Goal: Information Seeking & Learning: Compare options

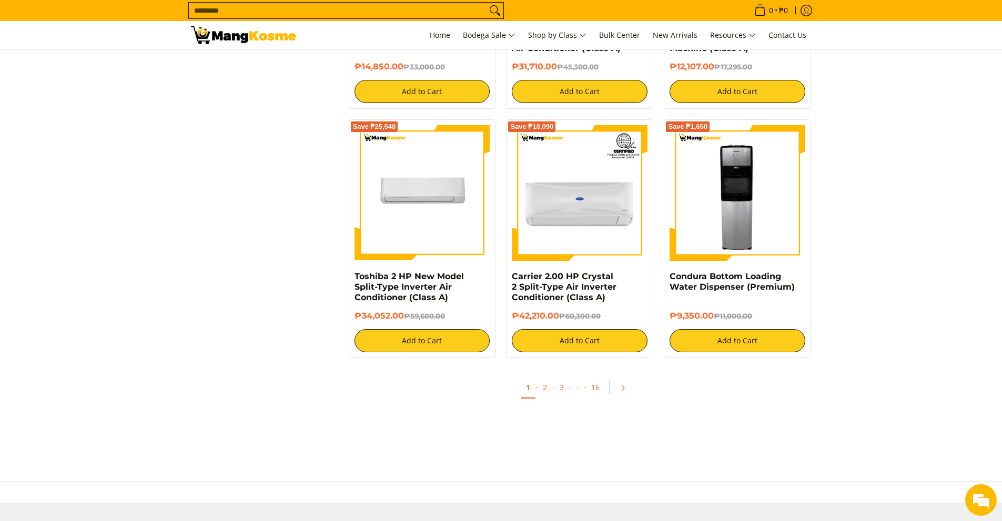
scroll to position [1893, 0]
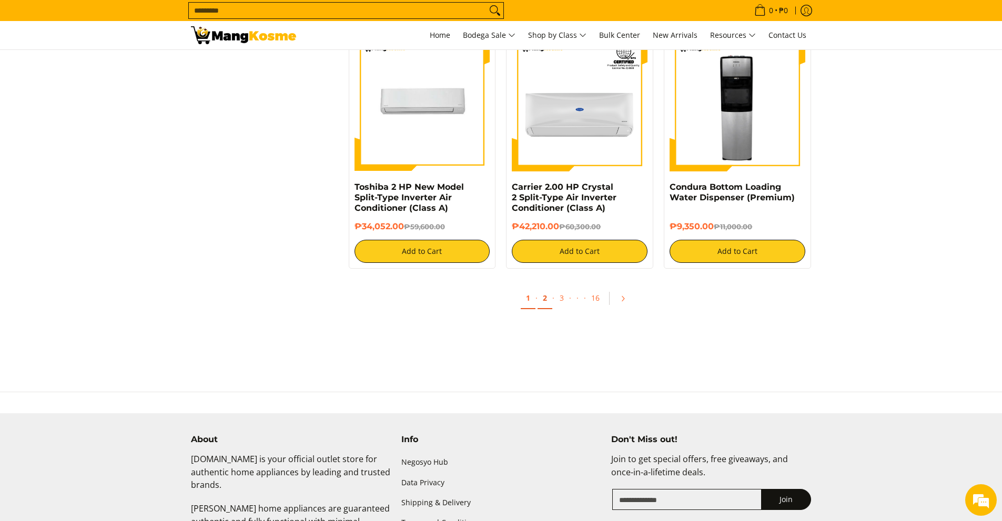
click at [544, 299] on link "2" at bounding box center [544, 299] width 15 height 22
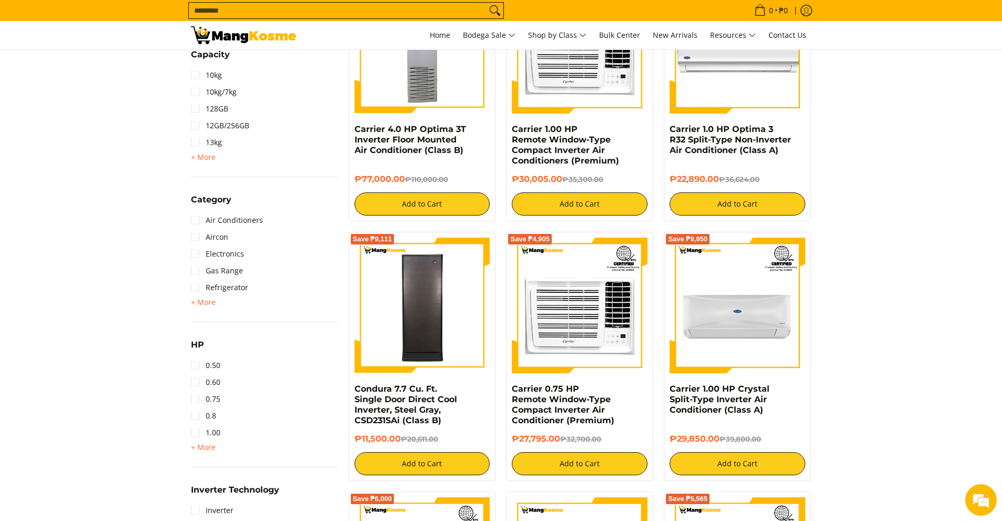
scroll to position [491, 0]
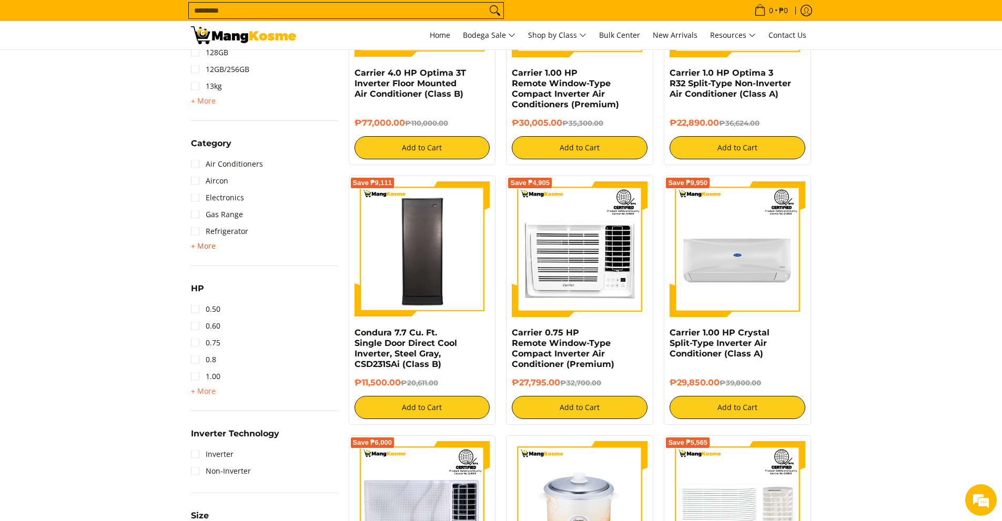
click at [194, 247] on span "+ More" at bounding box center [203, 246] width 25 height 8
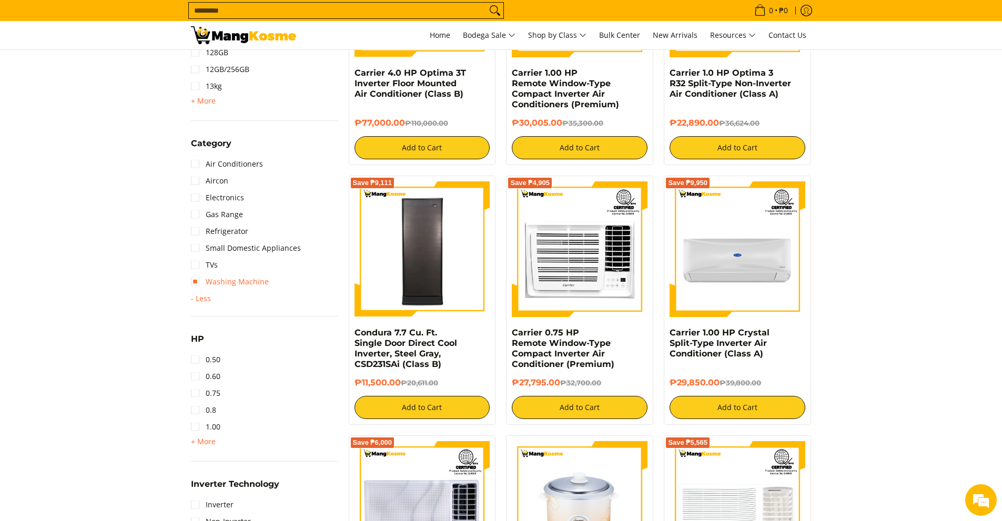
click at [198, 286] on link "Washing Machine" at bounding box center [230, 281] width 78 height 17
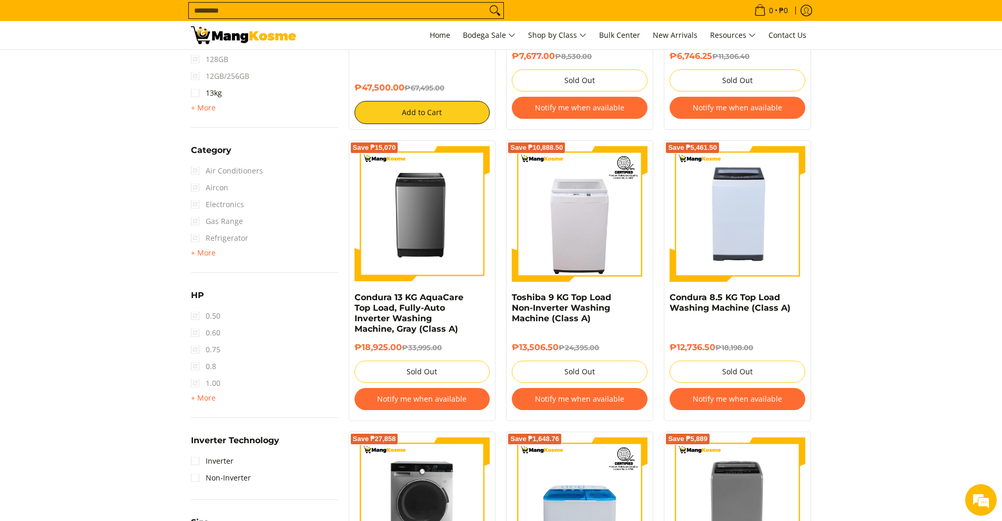
scroll to position [554, 0]
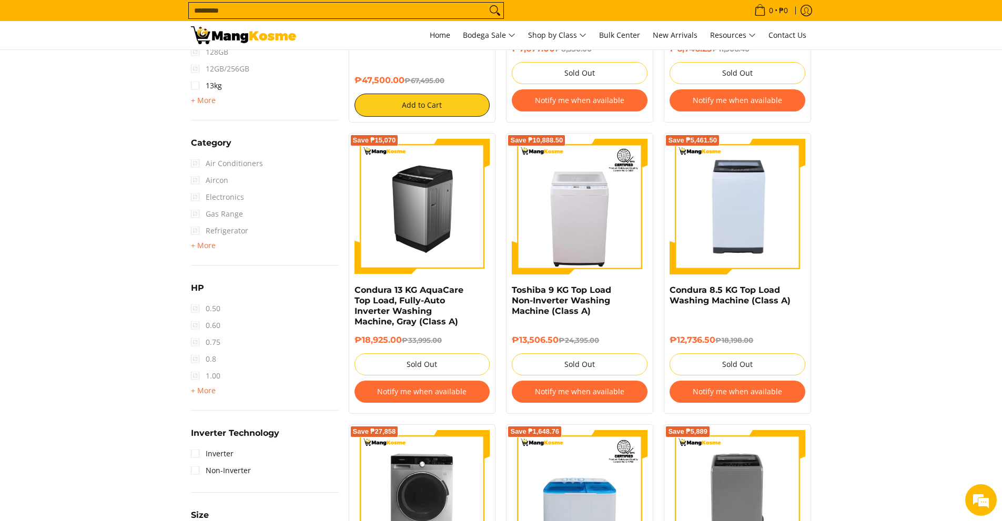
click at [438, 232] on img at bounding box center [422, 207] width 136 height 136
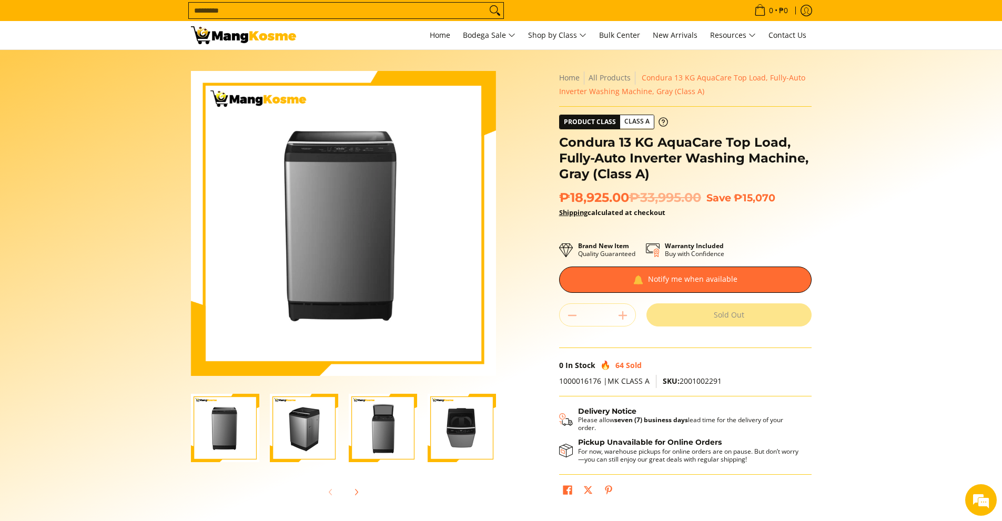
click at [311, 433] on img "Condura 13 KG AquaCare Top Load, Fully-Auto Inverter Washing Machine, Gray (Cla…" at bounding box center [304, 428] width 68 height 68
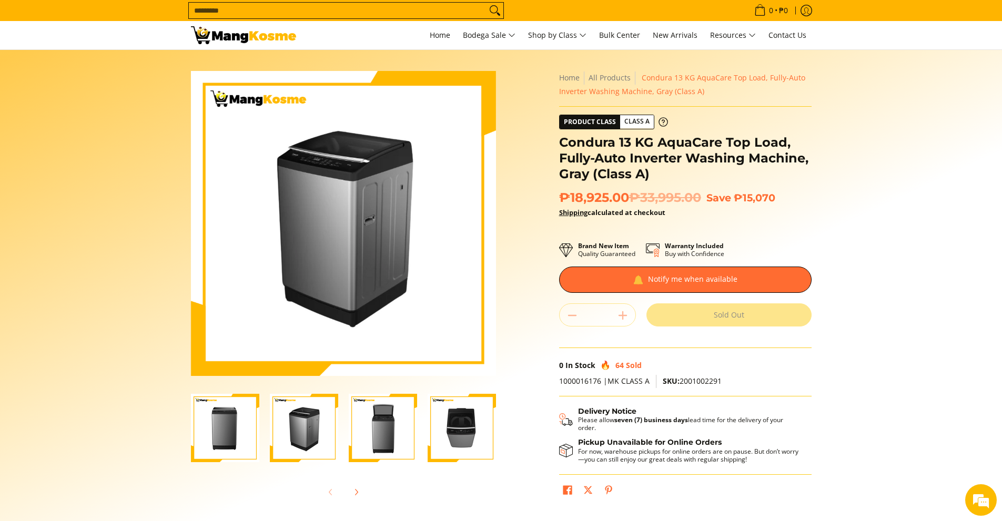
click at [368, 423] on img "Condura 13 KG AquaCare Top Load, Fully-Auto Inverter Washing Machine, Gray (Cla…" at bounding box center [383, 428] width 68 height 68
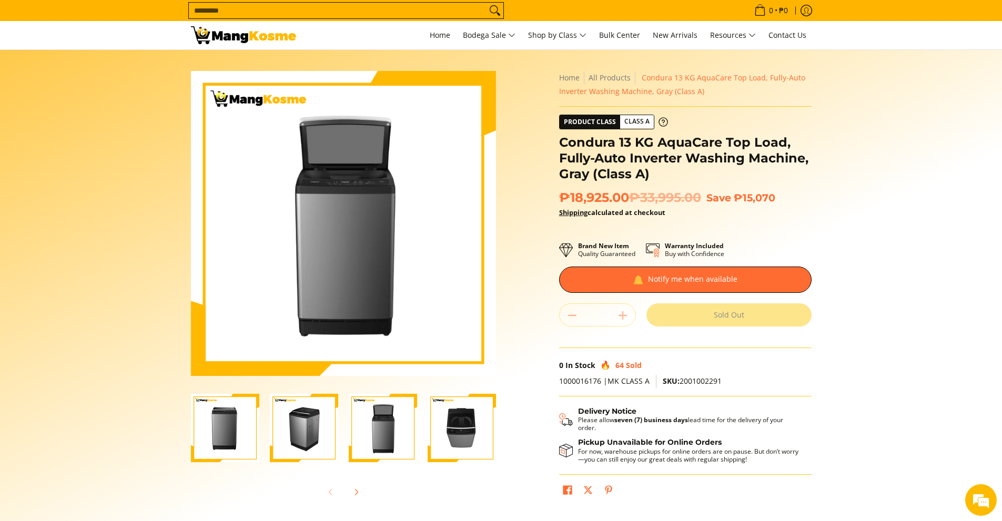
click at [455, 418] on img "Condura 13 KG AquaCare Top Load, Fully-Auto Inverter Washing Machine, Gray (Cla…" at bounding box center [462, 428] width 68 height 68
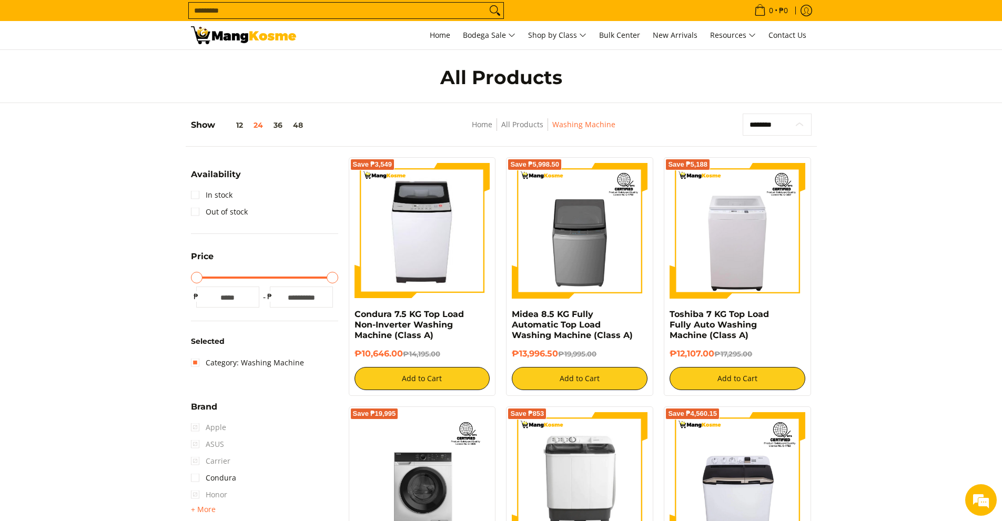
click at [799, 127] on select "**********" at bounding box center [776, 125] width 69 height 22
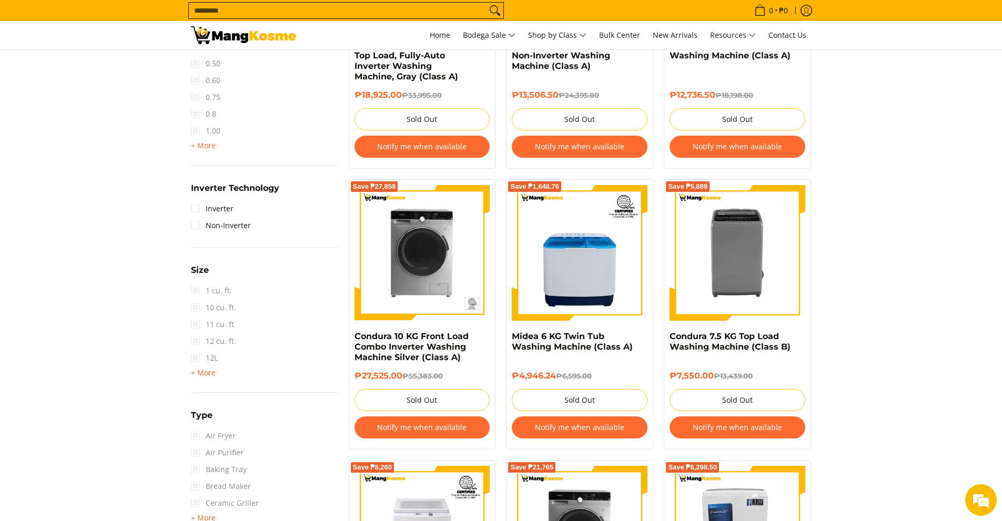
scroll to position [841, 0]
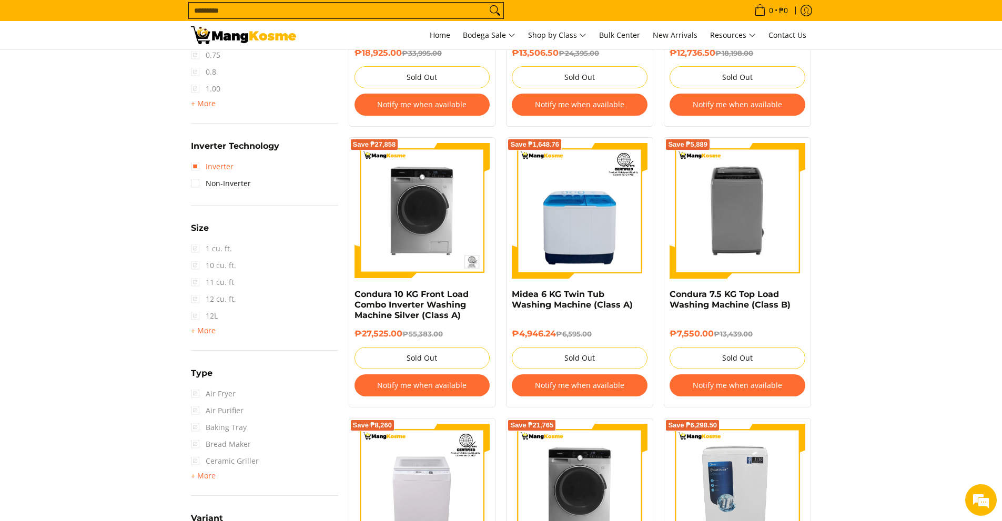
click at [194, 170] on link "Inverter" at bounding box center [212, 166] width 43 height 17
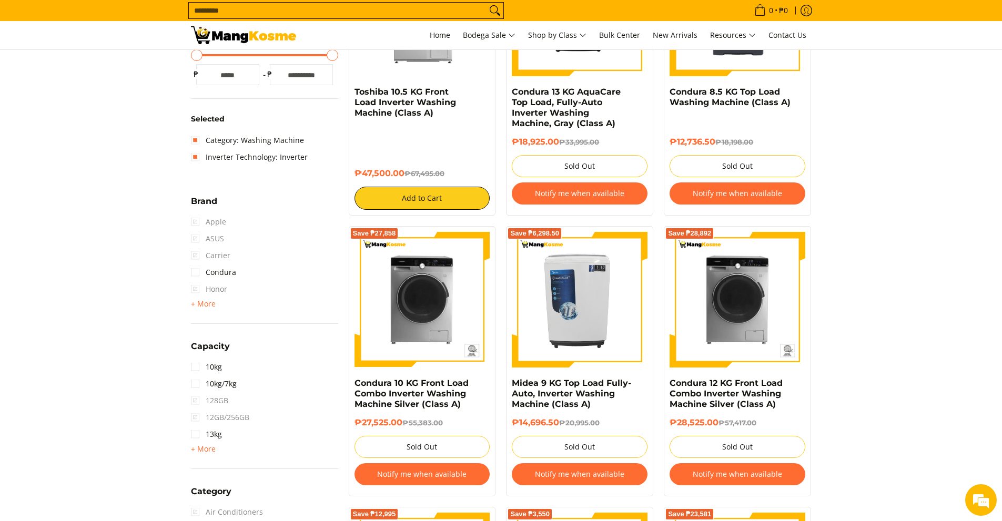
scroll to position [210, 0]
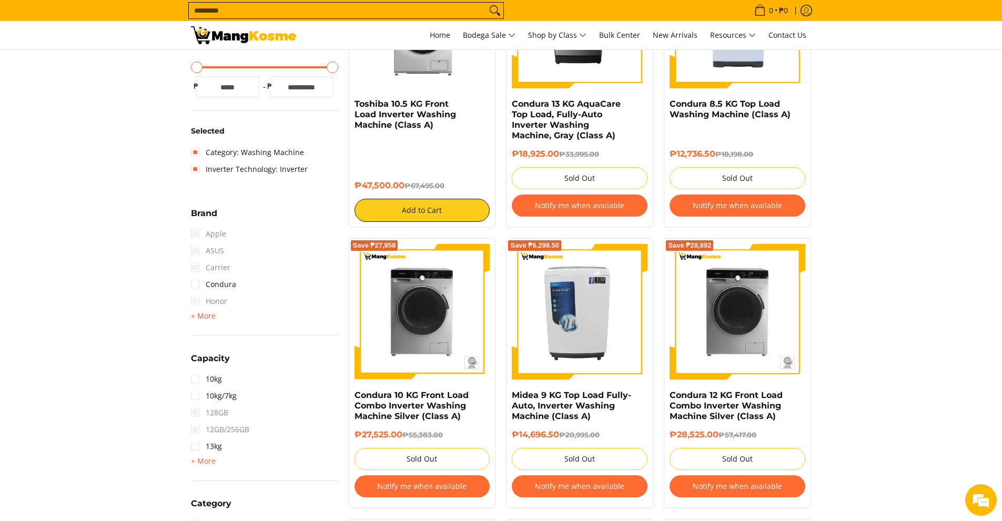
click at [191, 317] on span "+ More" at bounding box center [203, 316] width 25 height 8
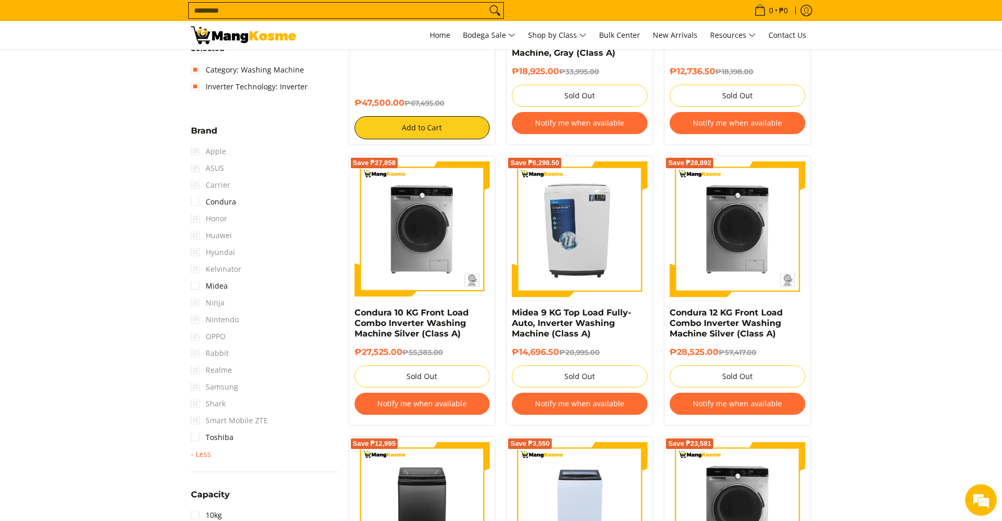
scroll to position [280, 0]
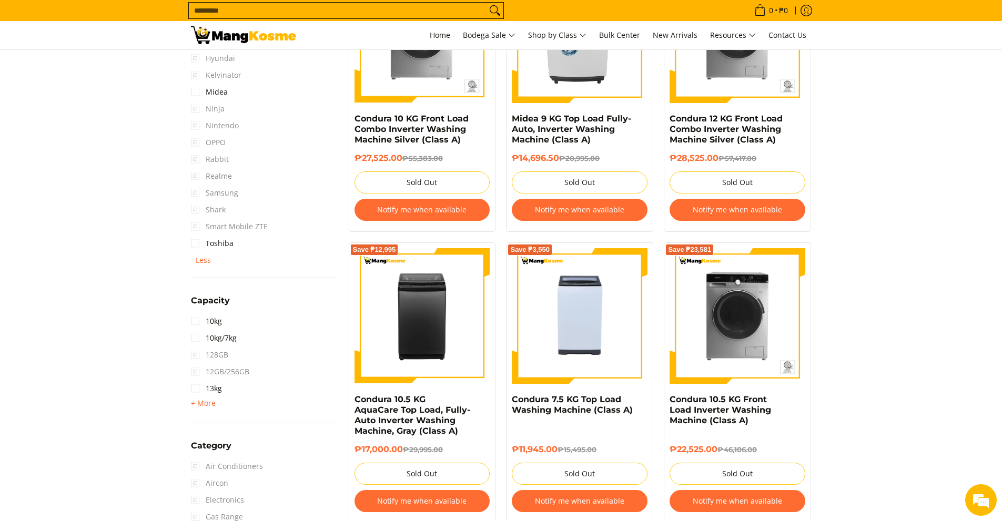
scroll to position [491, 0]
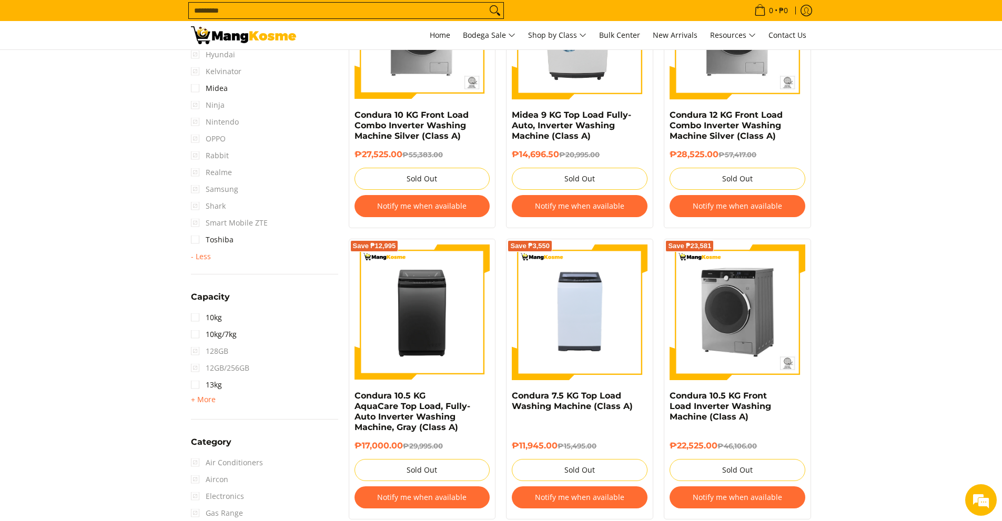
click at [737, 319] on img at bounding box center [737, 313] width 136 height 136
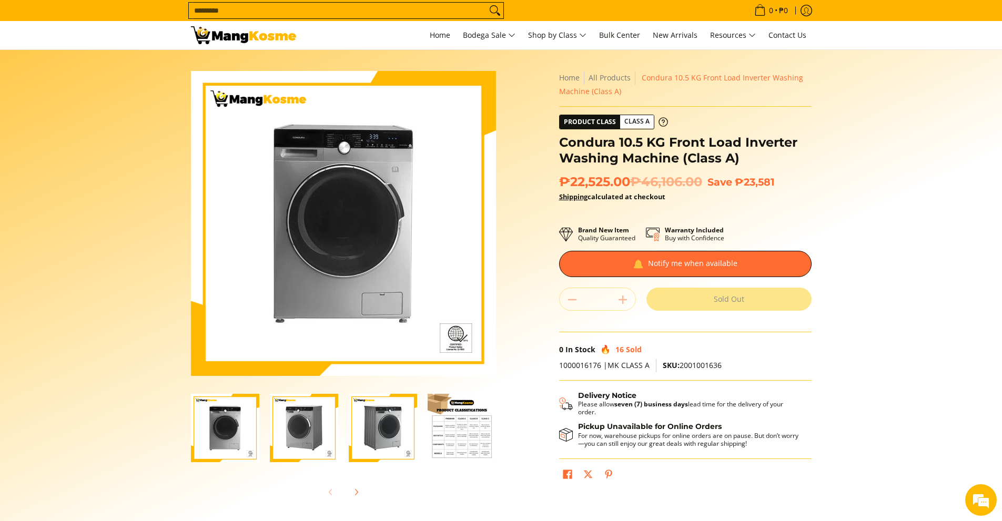
click at [398, 417] on img "Condura 10.5 KG Front Load Inverter Washing Machine (Class A)-3" at bounding box center [383, 428] width 68 height 68
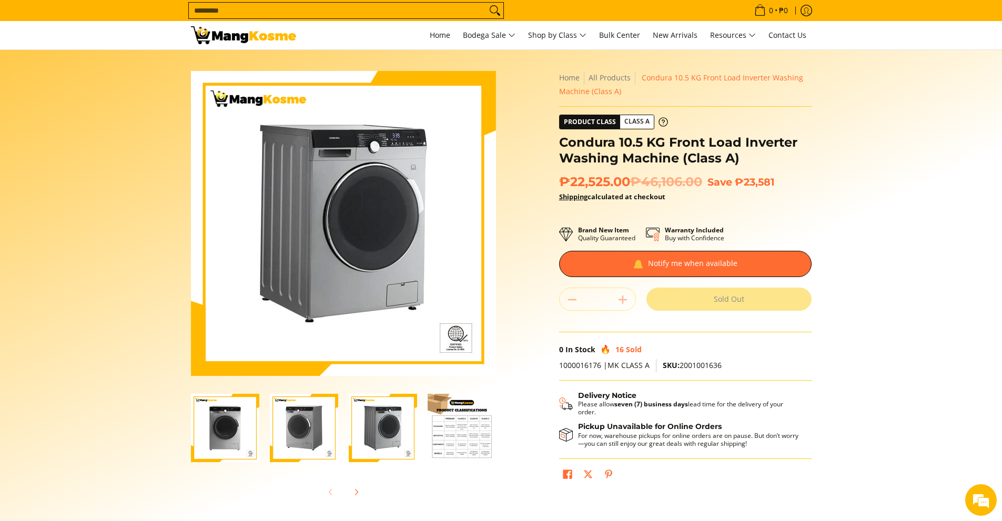
click at [321, 446] on img "Condura 10.5 KG Front Load Inverter Washing Machine (Class A)-2" at bounding box center [304, 428] width 68 height 68
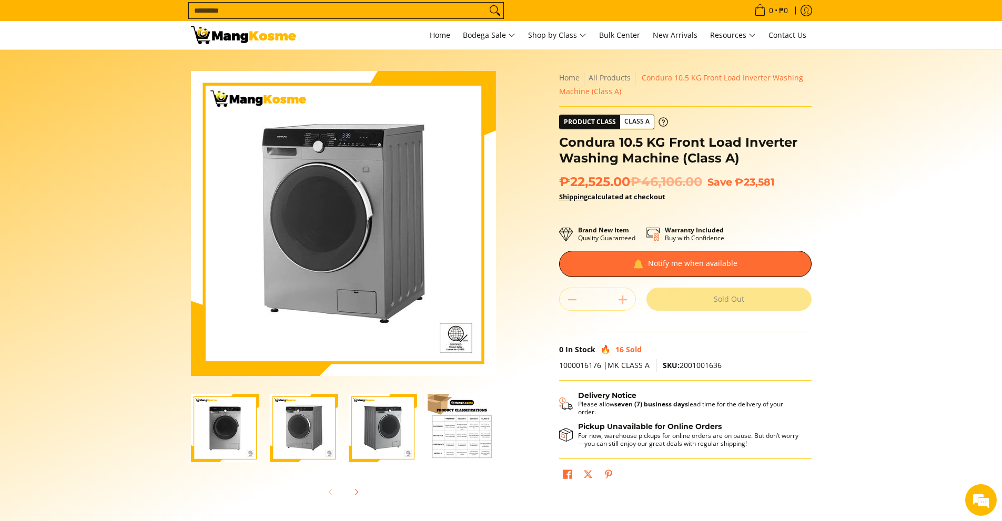
click at [225, 435] on img "Condura 10.5 KG Front Load Inverter Washing Machine (Class A)-1" at bounding box center [225, 428] width 68 height 68
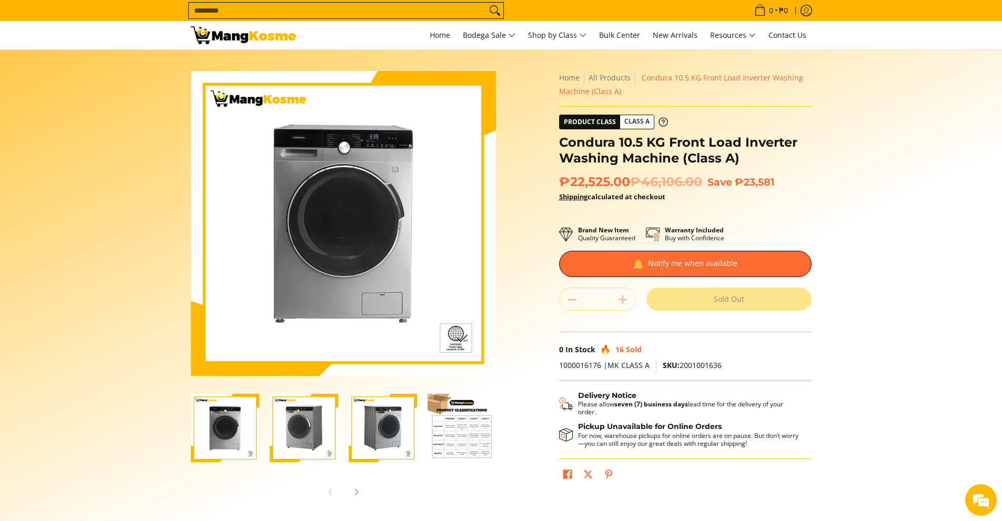
click at [296, 423] on img "Condura 10.5 KG Front Load Inverter Washing Machine (Class A)-2" at bounding box center [304, 428] width 68 height 68
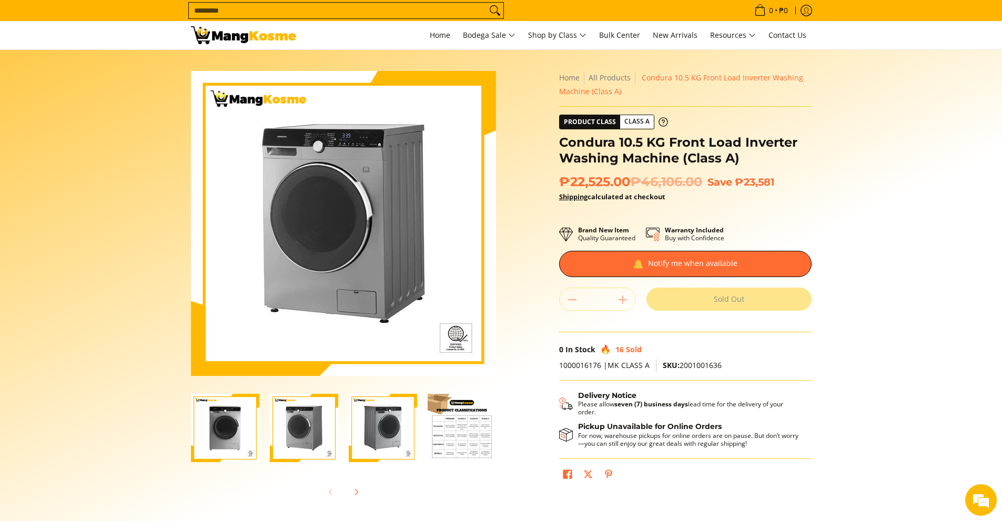
click at [351, 423] on img "Condura 10.5 KG Front Load Inverter Washing Machine (Class A)-3" at bounding box center [383, 428] width 68 height 68
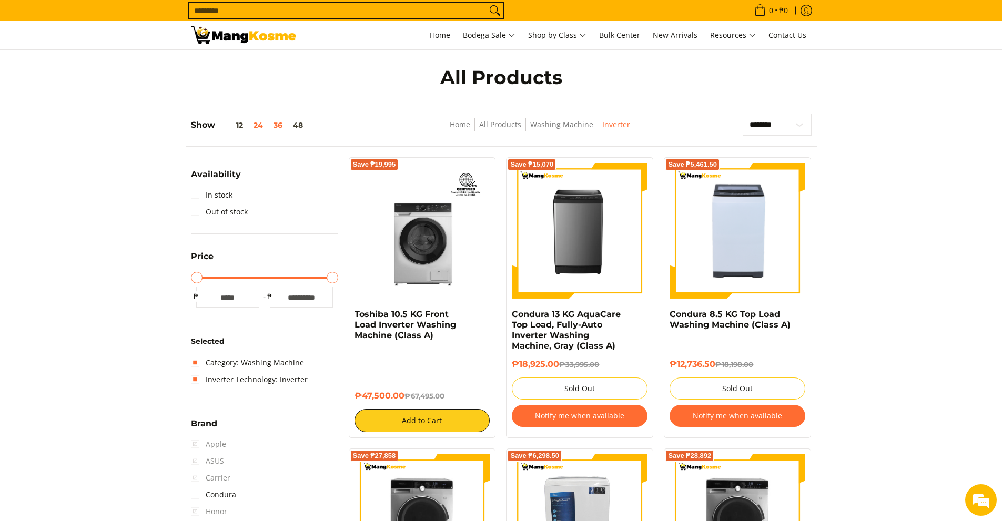
click at [270, 123] on button "36" at bounding box center [277, 125] width 19 height 8
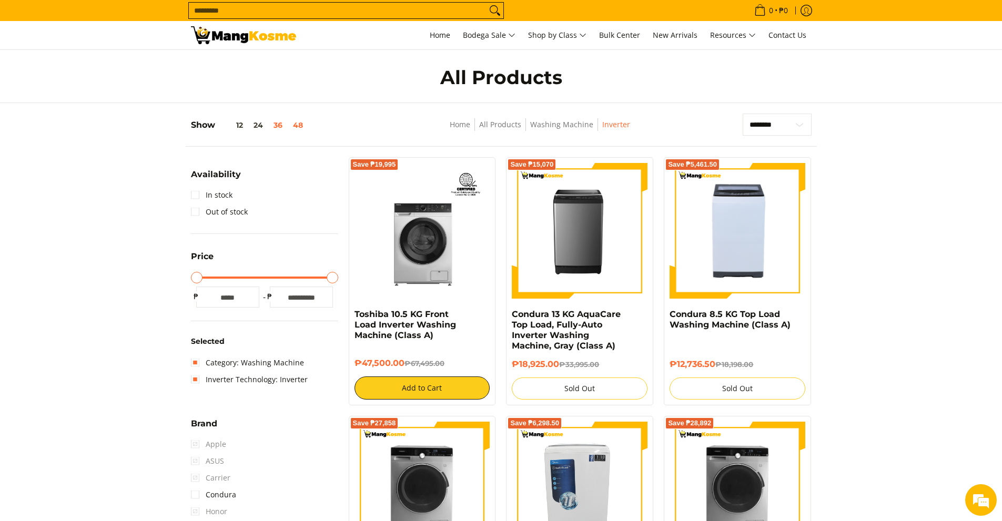
click at [301, 128] on button "48" at bounding box center [298, 125] width 21 height 8
click at [440, 33] on span "Home" at bounding box center [440, 35] width 21 height 10
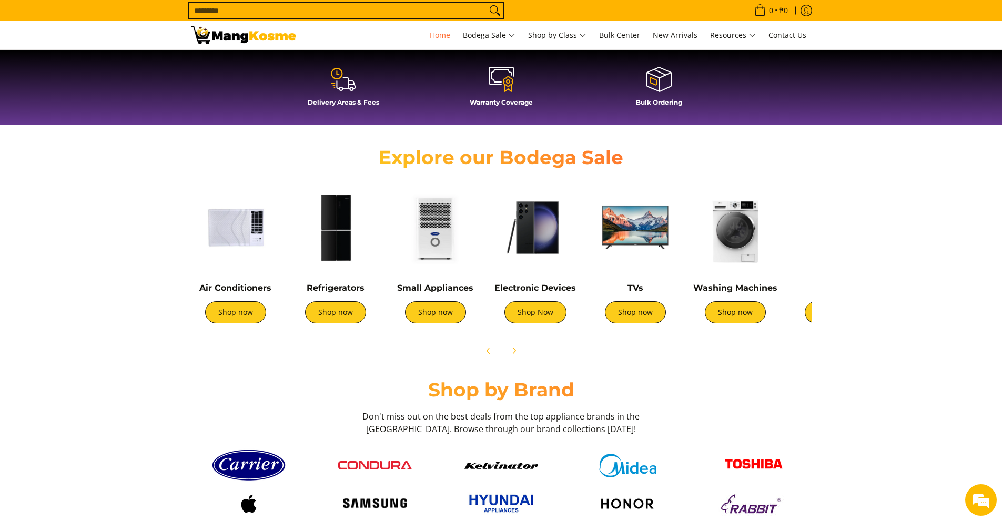
scroll to position [0, 418]
click at [230, 248] on img at bounding box center [235, 227] width 89 height 89
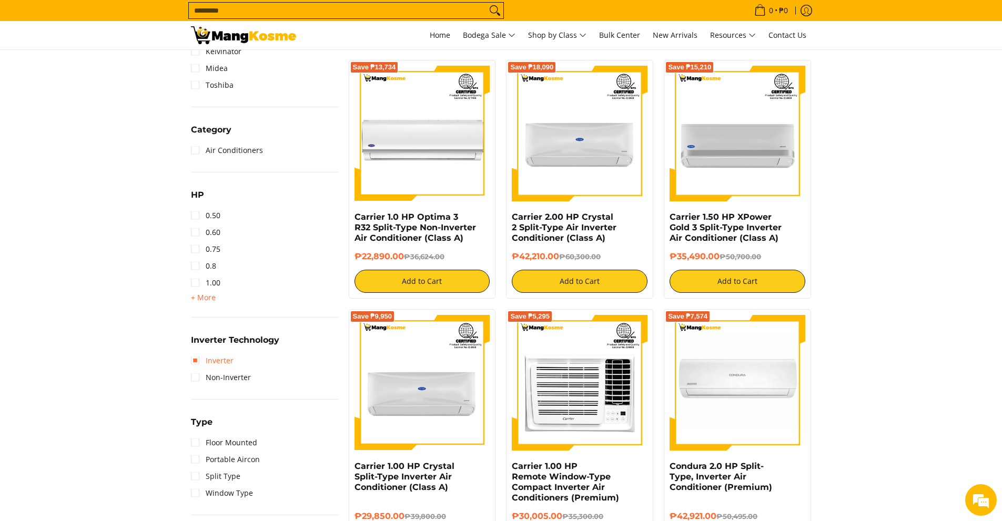
click at [195, 361] on link "Inverter" at bounding box center [212, 360] width 43 height 17
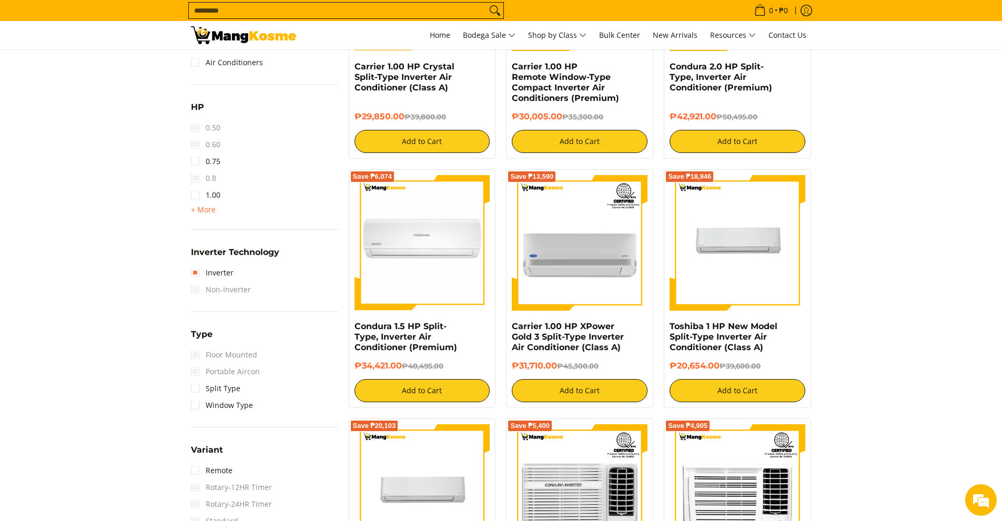
scroll to position [561, 0]
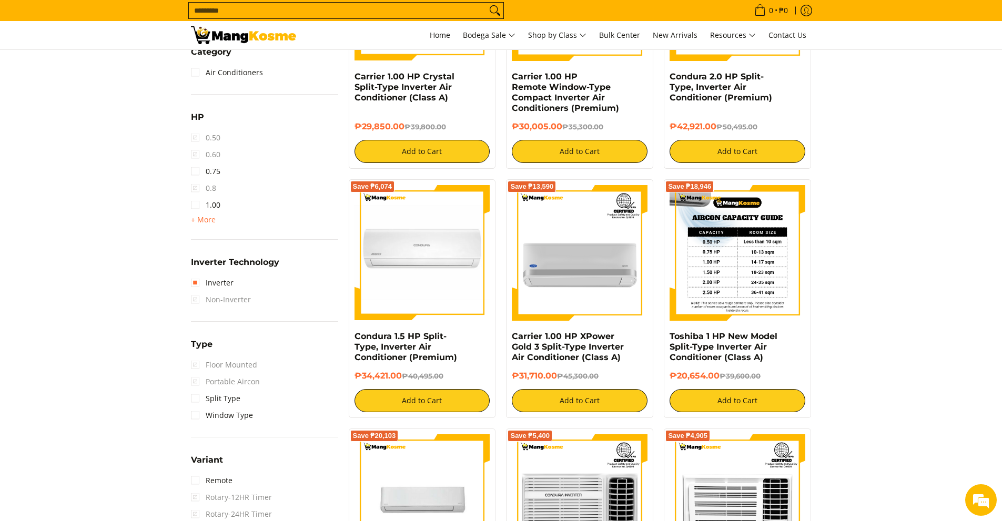
click at [769, 264] on img at bounding box center [737, 253] width 136 height 136
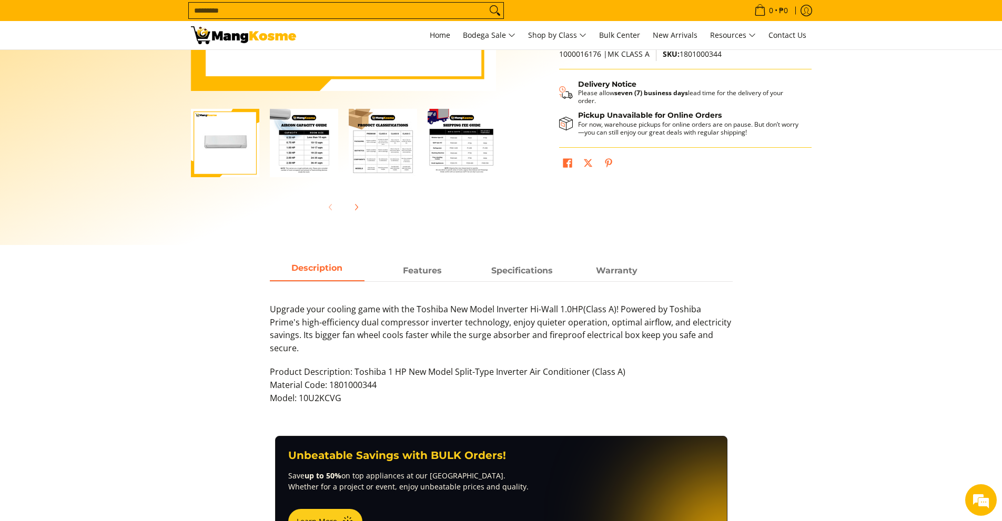
scroll to position [280, 0]
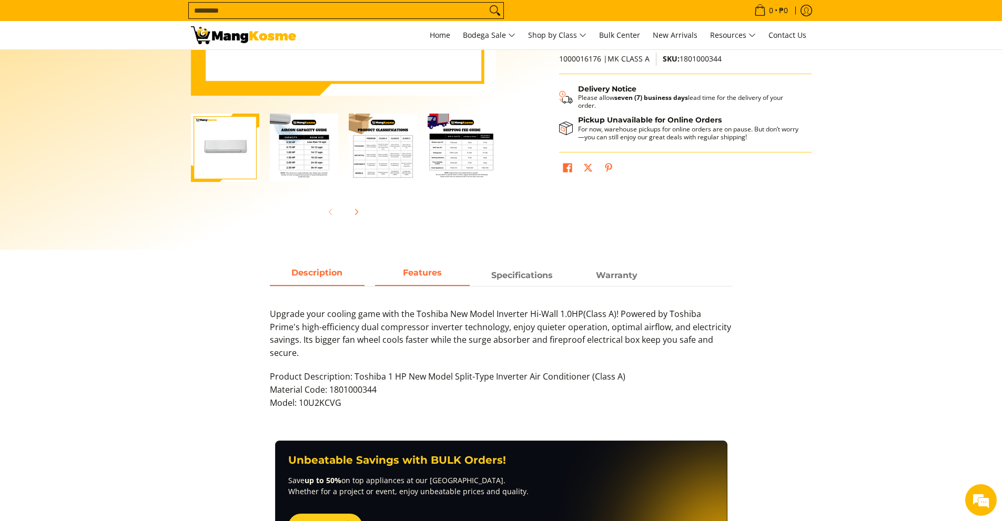
click at [440, 280] on span "Features" at bounding box center [422, 275] width 95 height 19
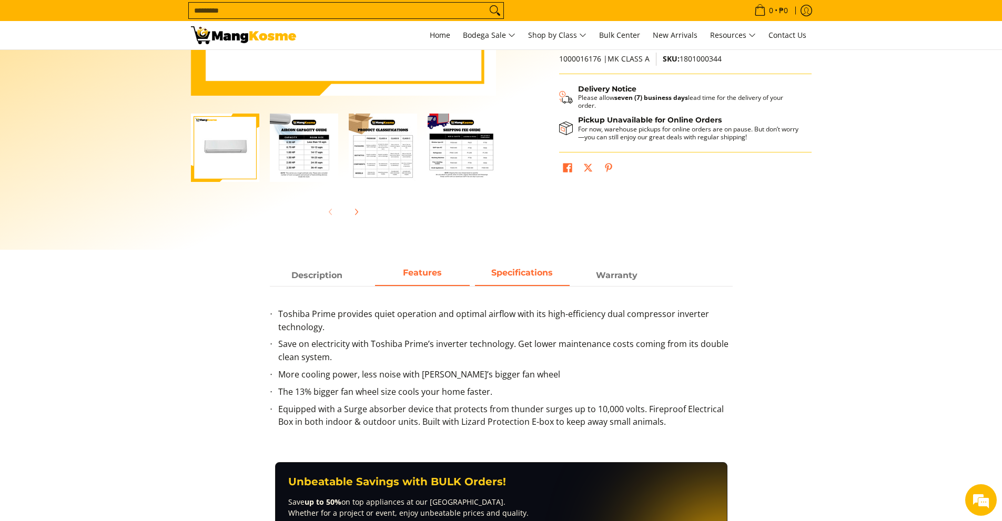
click at [493, 270] on span "Specifications" at bounding box center [522, 275] width 95 height 19
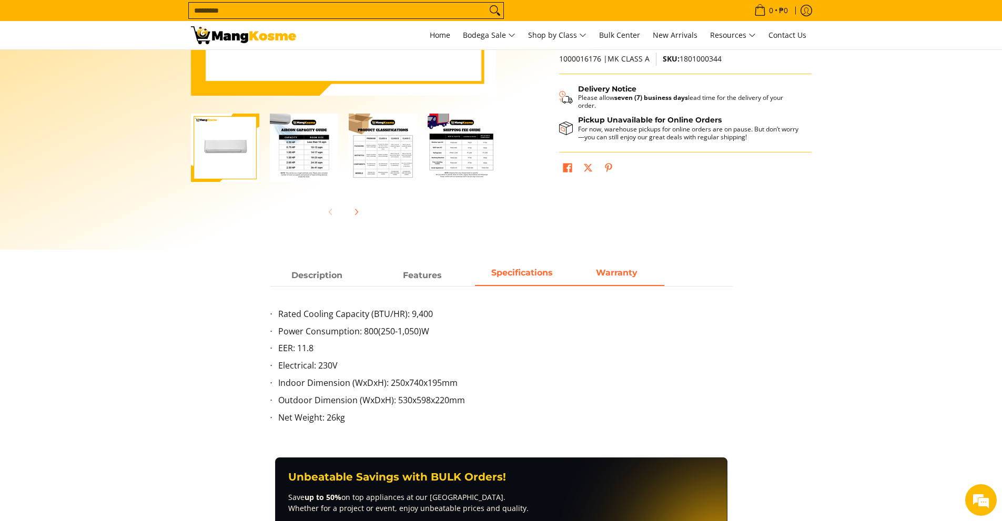
click at [608, 270] on span "Warranty" at bounding box center [616, 275] width 95 height 19
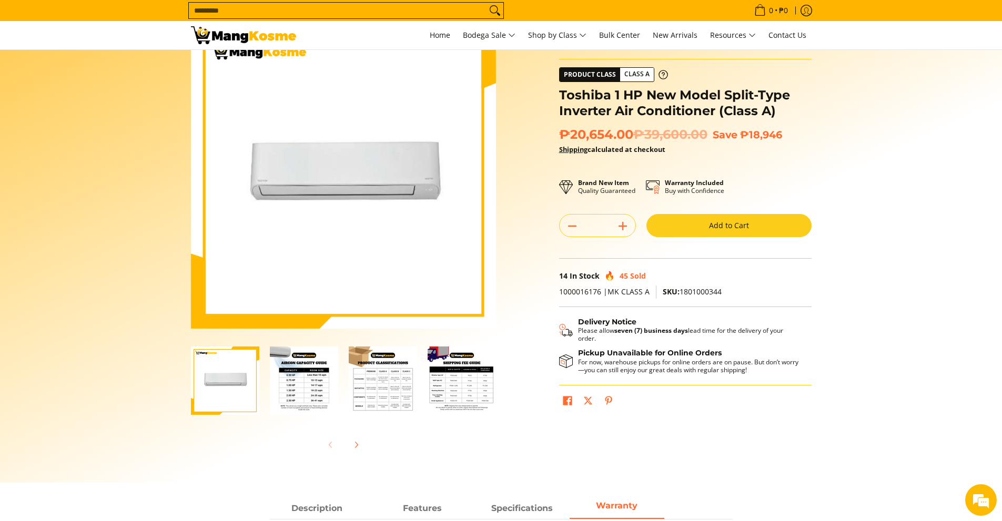
scroll to position [0, 0]
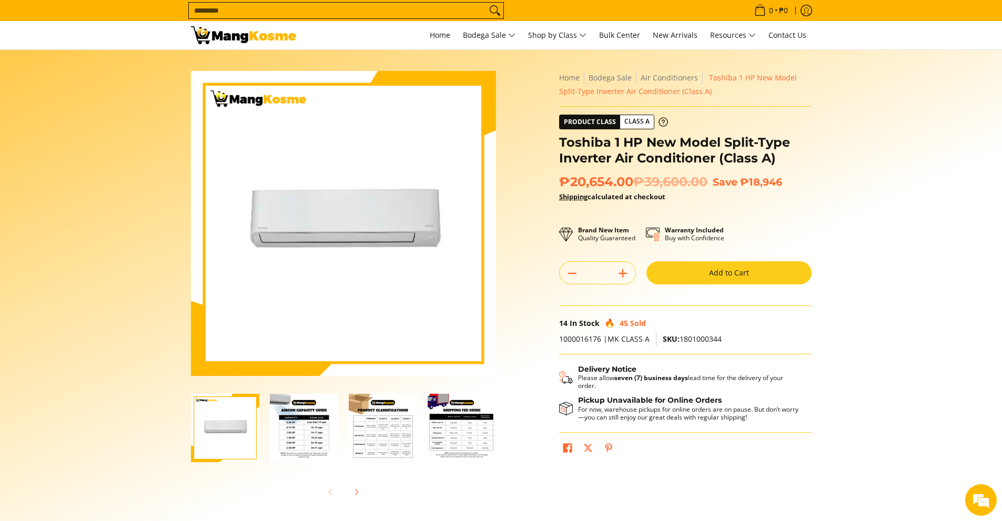
click at [290, 423] on img "Toshiba 1 HP New Model Split-Type Inverter Air Conditioner (Class A)-2" at bounding box center [304, 428] width 68 height 68
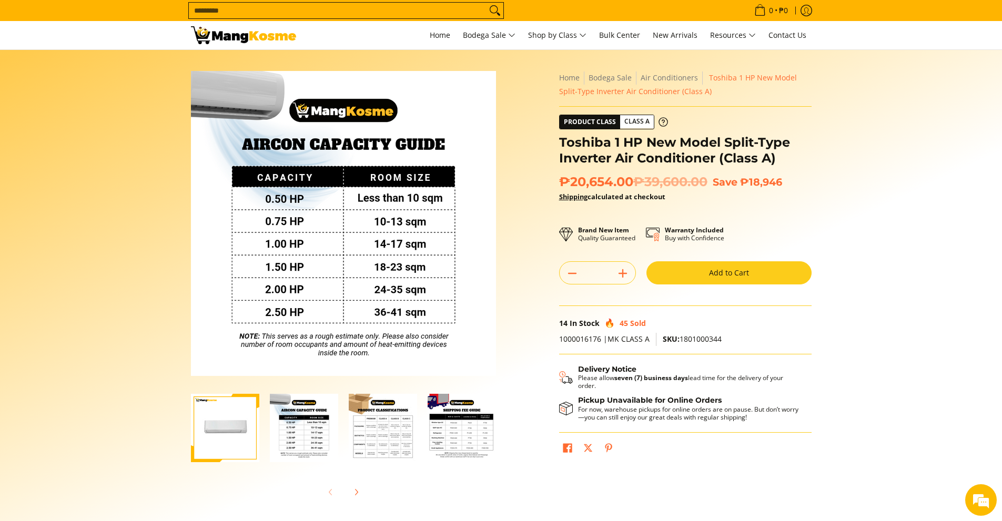
click at [378, 436] on img "Toshiba 1 HP New Model Split-Type Inverter Air Conditioner (Class A)-3" at bounding box center [383, 428] width 68 height 68
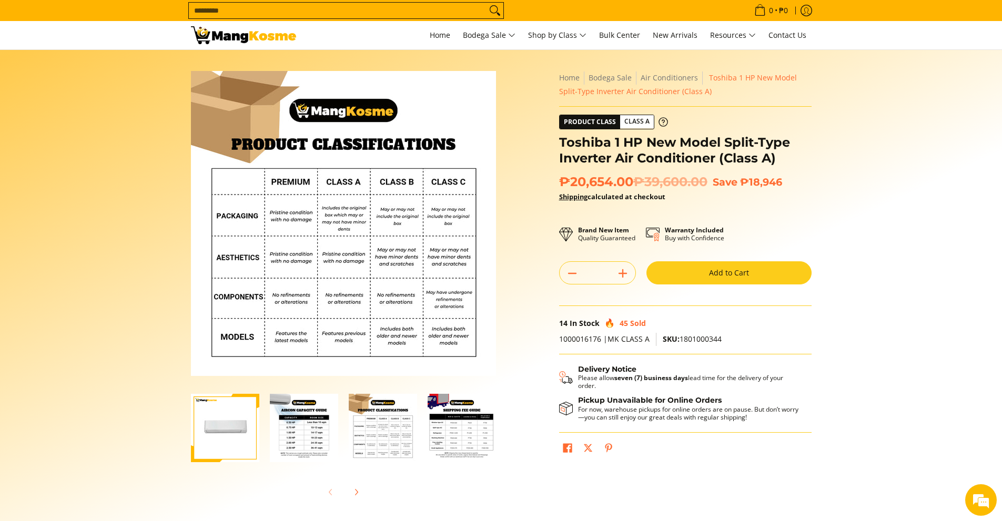
click at [431, 426] on img "mang-kosme-shipping-fee-guide-infographic" at bounding box center [462, 428] width 68 height 68
